Goal: Obtain resource: Download file/media

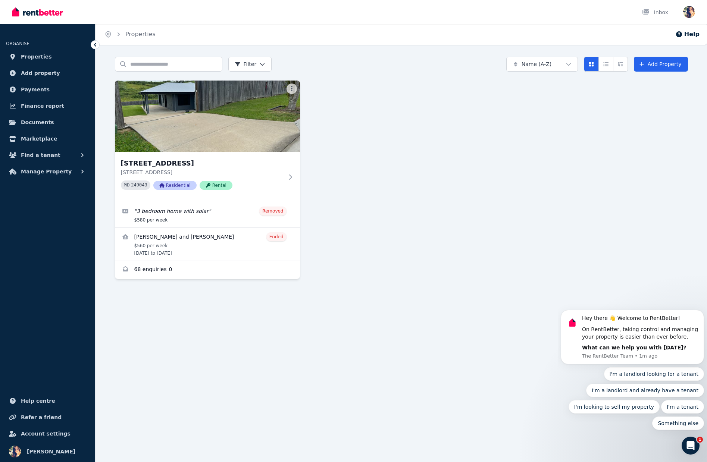
click at [235, 287] on div "Search properties Filter Name (A-Z) Add Property [STREET_ADDRESS] View [STREET_…" at bounding box center [400, 175] width 611 height 236
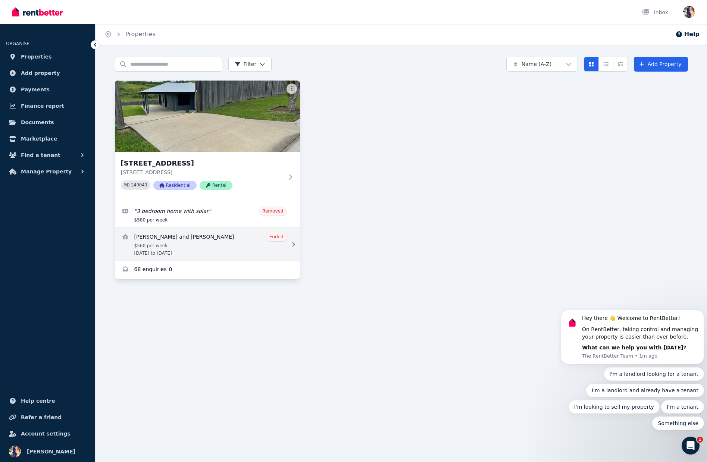
click at [207, 245] on link "View details for Chloe Robinson and Levi Clarke-davis" at bounding box center [207, 244] width 185 height 33
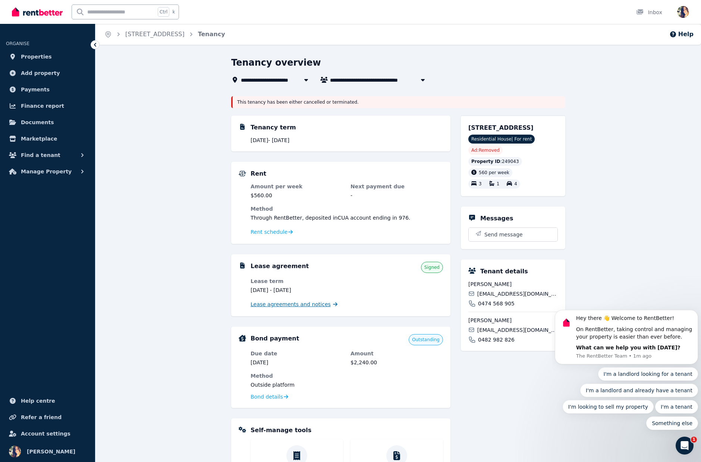
click at [320, 308] on link "Lease agreements and notices" at bounding box center [294, 303] width 87 height 7
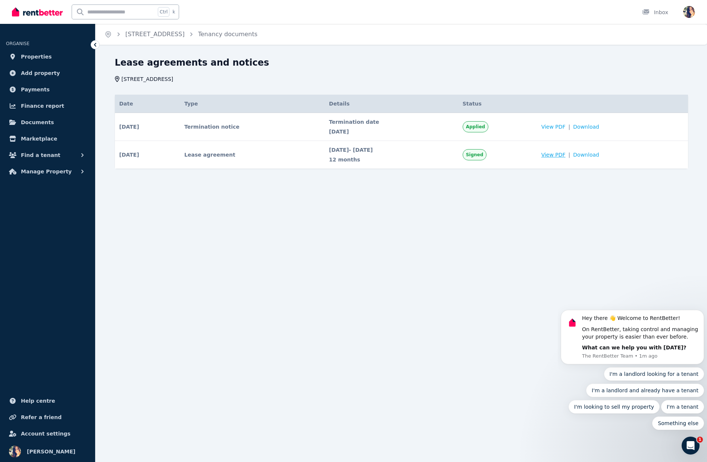
click at [565, 157] on span "View PDF" at bounding box center [553, 154] width 24 height 7
click at [595, 155] on span "Download" at bounding box center [586, 154] width 26 height 7
